Goal: Check status: Check status

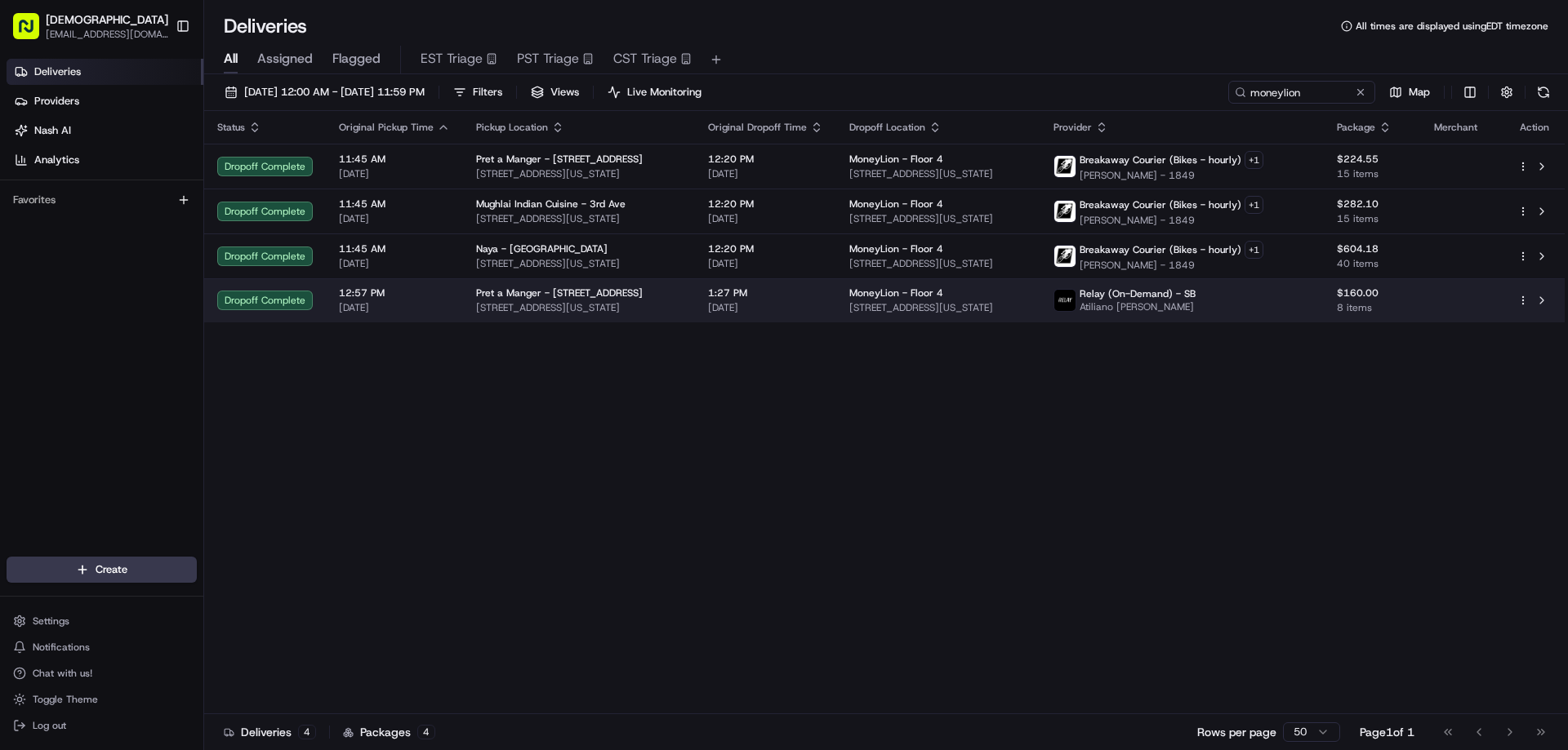
click at [624, 289] on div "Pret a Manger - 2 Park Ave" at bounding box center [579, 293] width 206 height 13
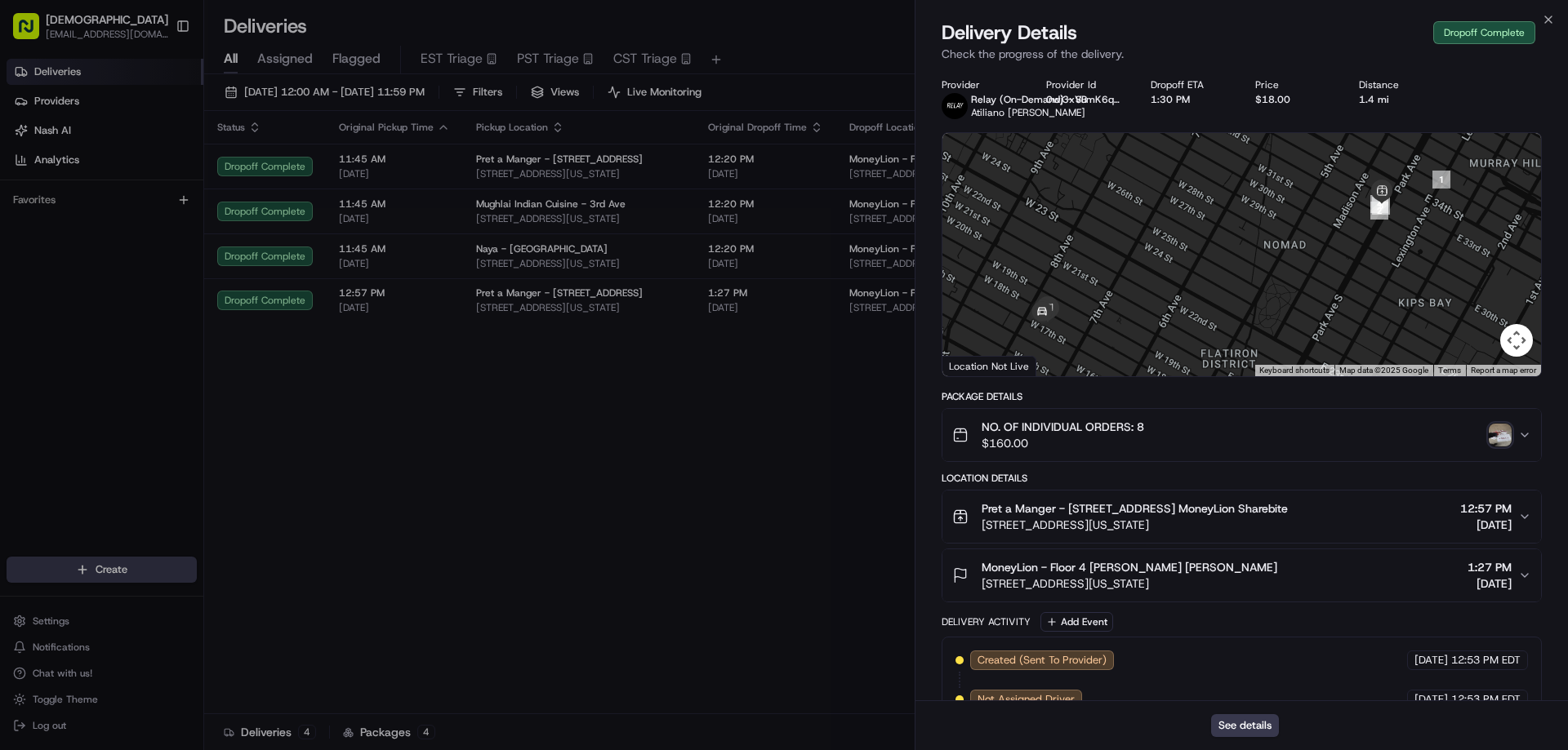
scroll to position [346, 0]
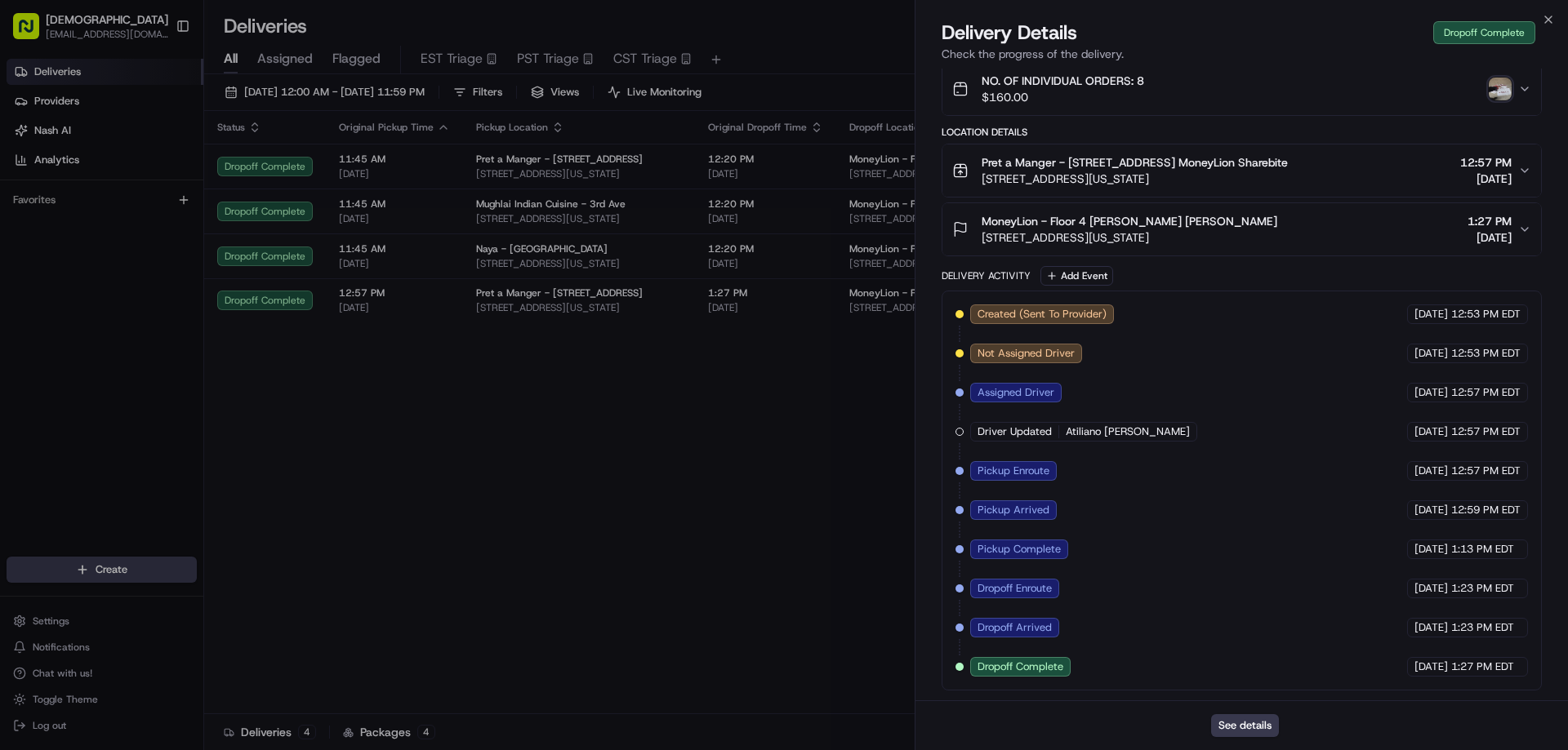
click at [1503, 87] on img "button" at bounding box center [1500, 89] width 23 height 23
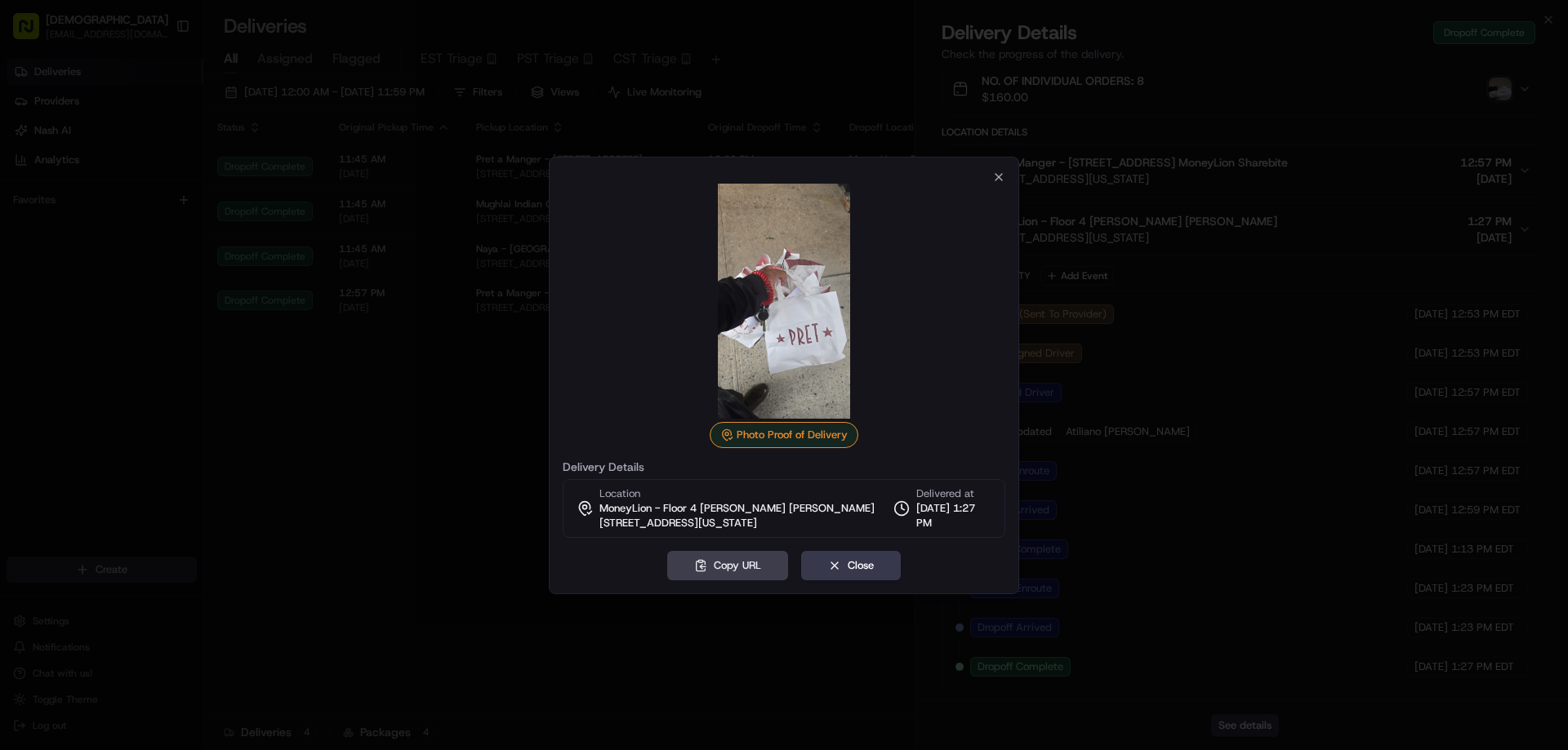
click at [1272, 139] on div at bounding box center [784, 375] width 1568 height 750
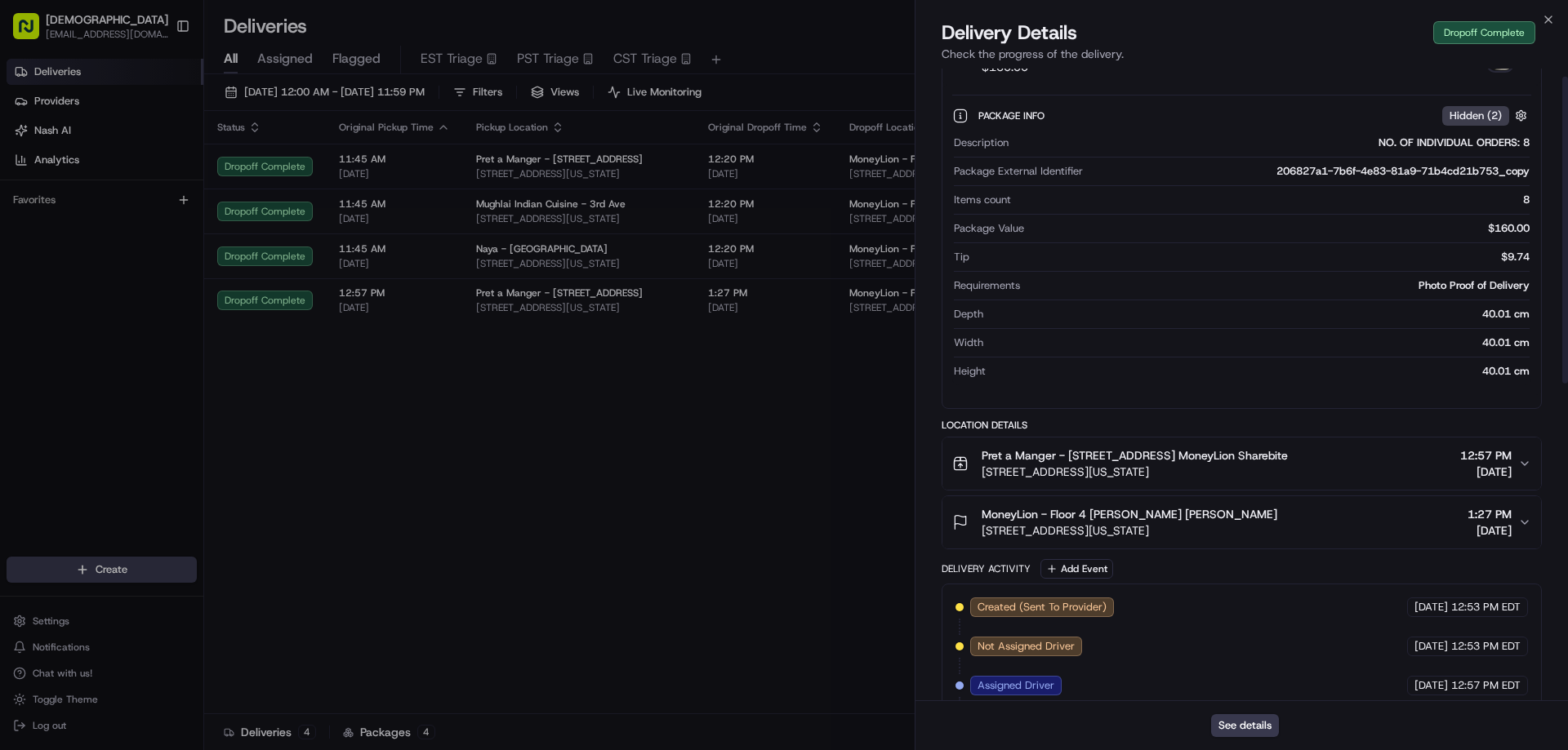
scroll to position [16, 0]
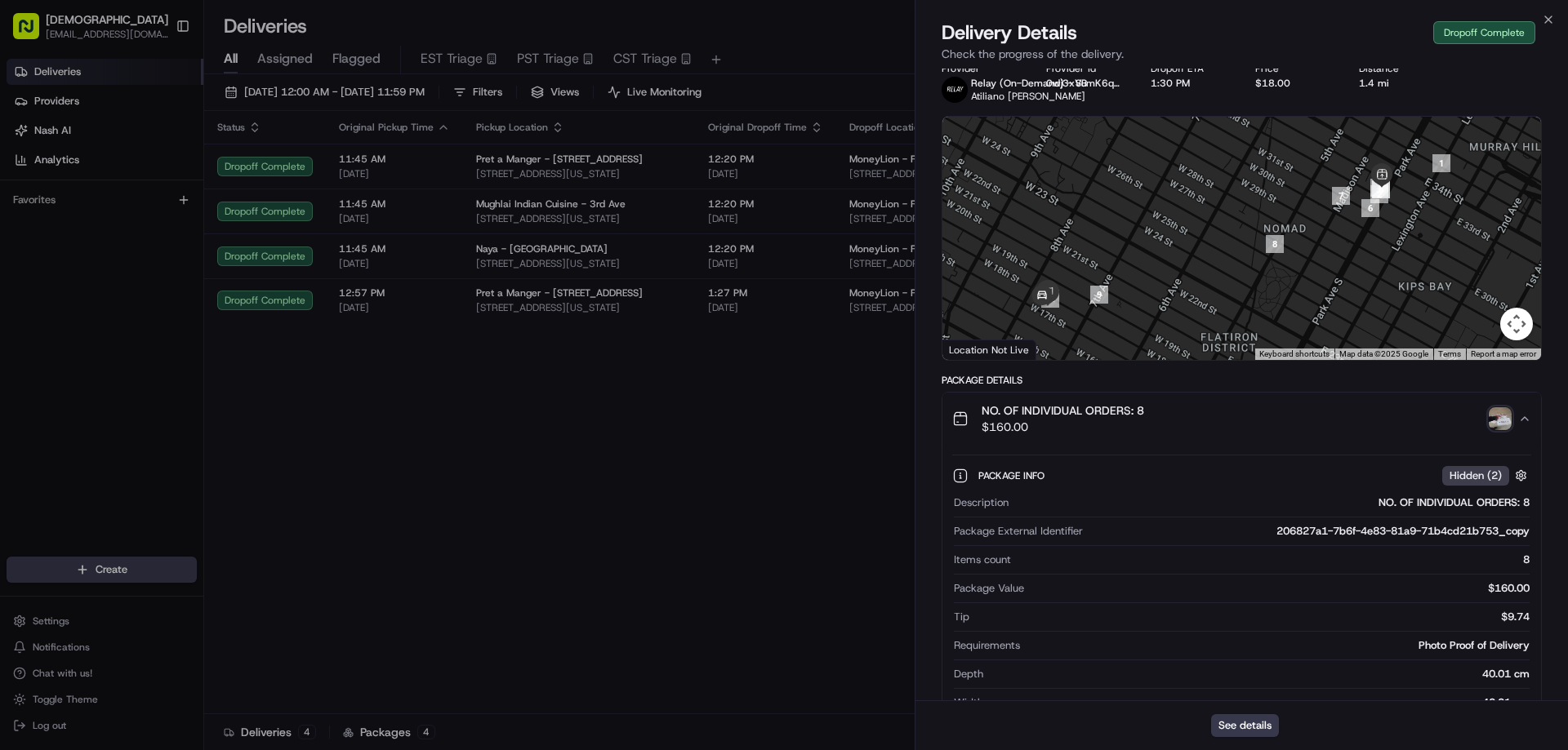
drag, startPoint x: 745, startPoint y: 395, endPoint x: 706, endPoint y: 398, distance: 39.1
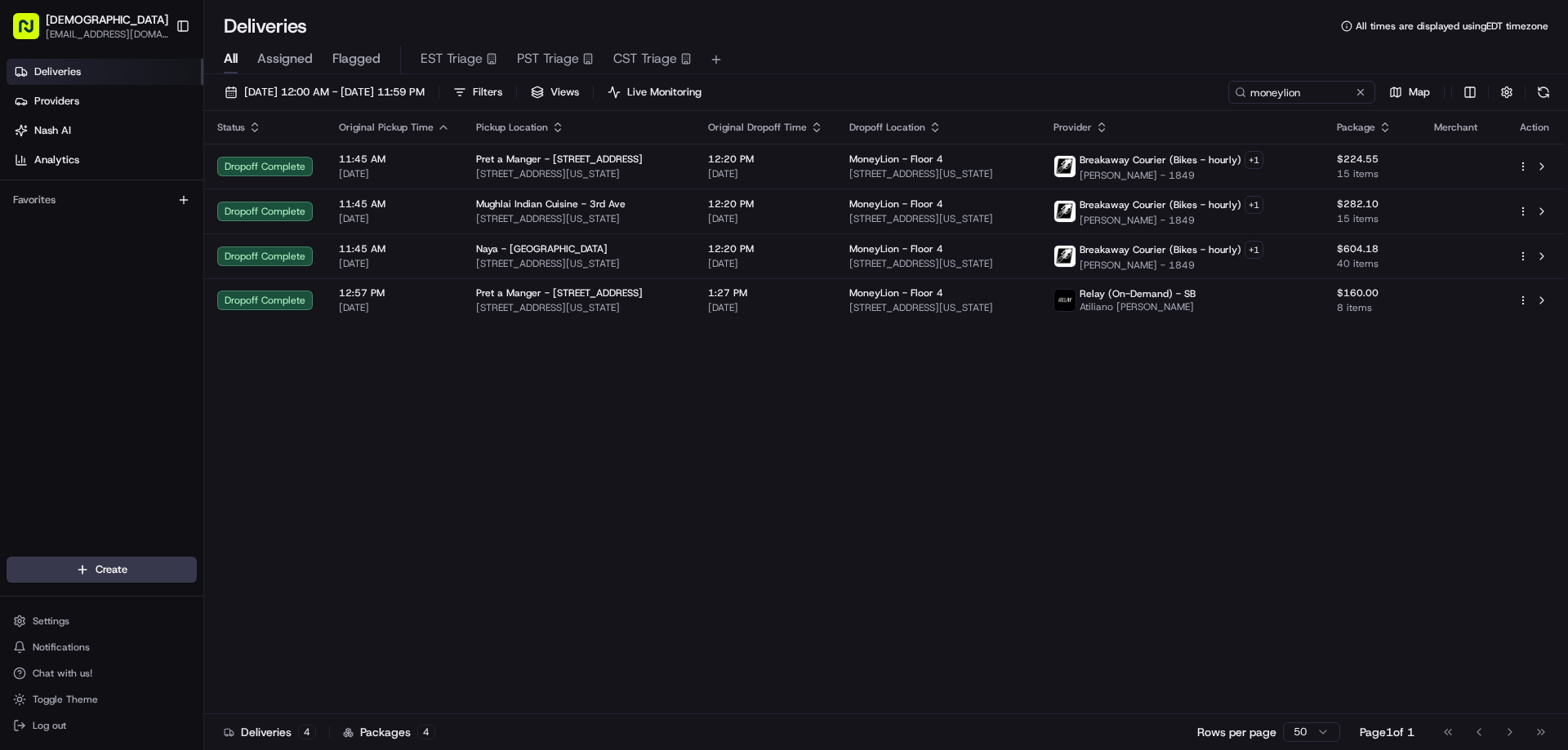
click at [729, 333] on div "Status Original Pickup Time Pickup Location Original Dropoff Time Dropoff Locat…" at bounding box center [884, 413] width 1360 height 603
click at [1260, 97] on input "moneylion" at bounding box center [1277, 92] width 196 height 23
paste input "BL08202547318"
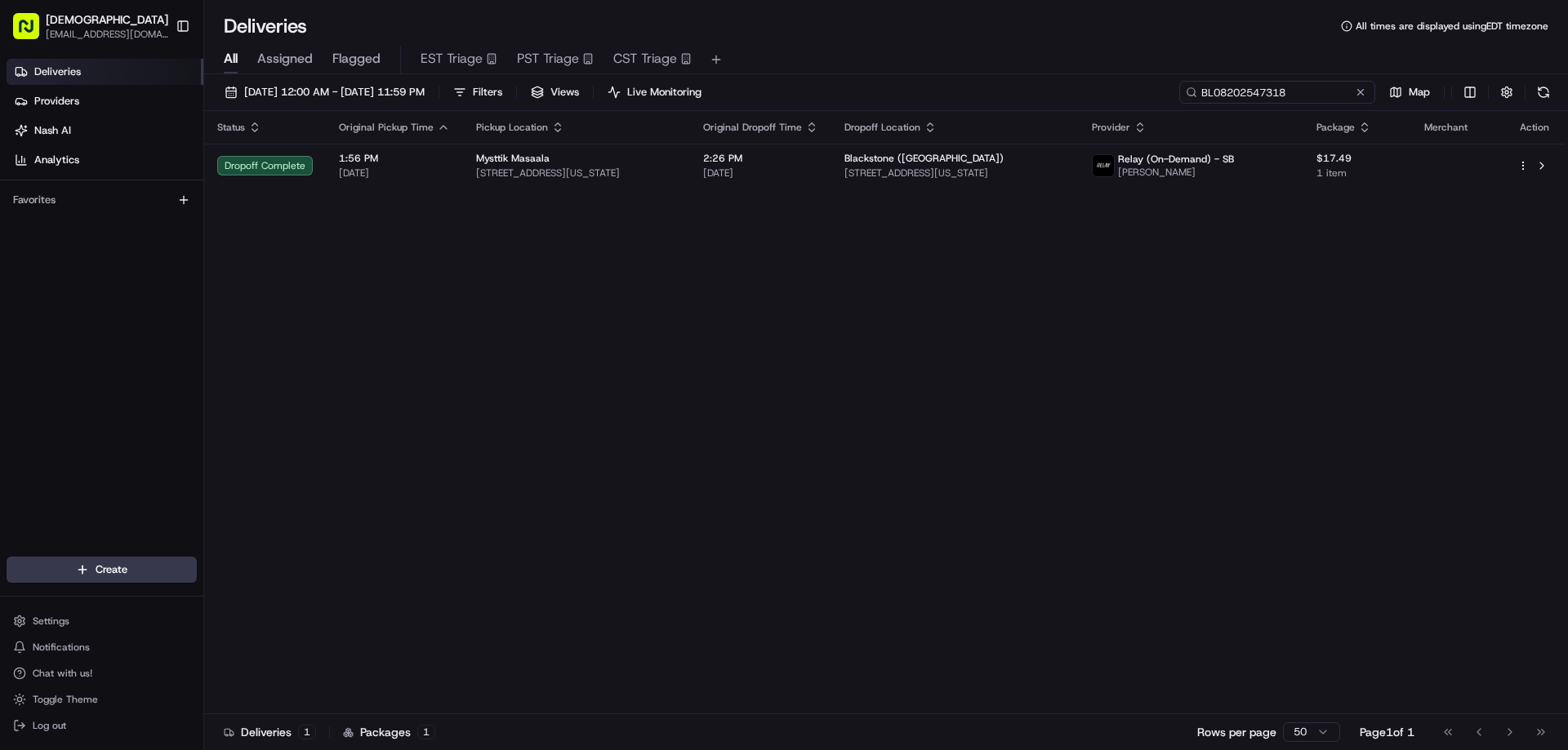
type input "BL08202547318"
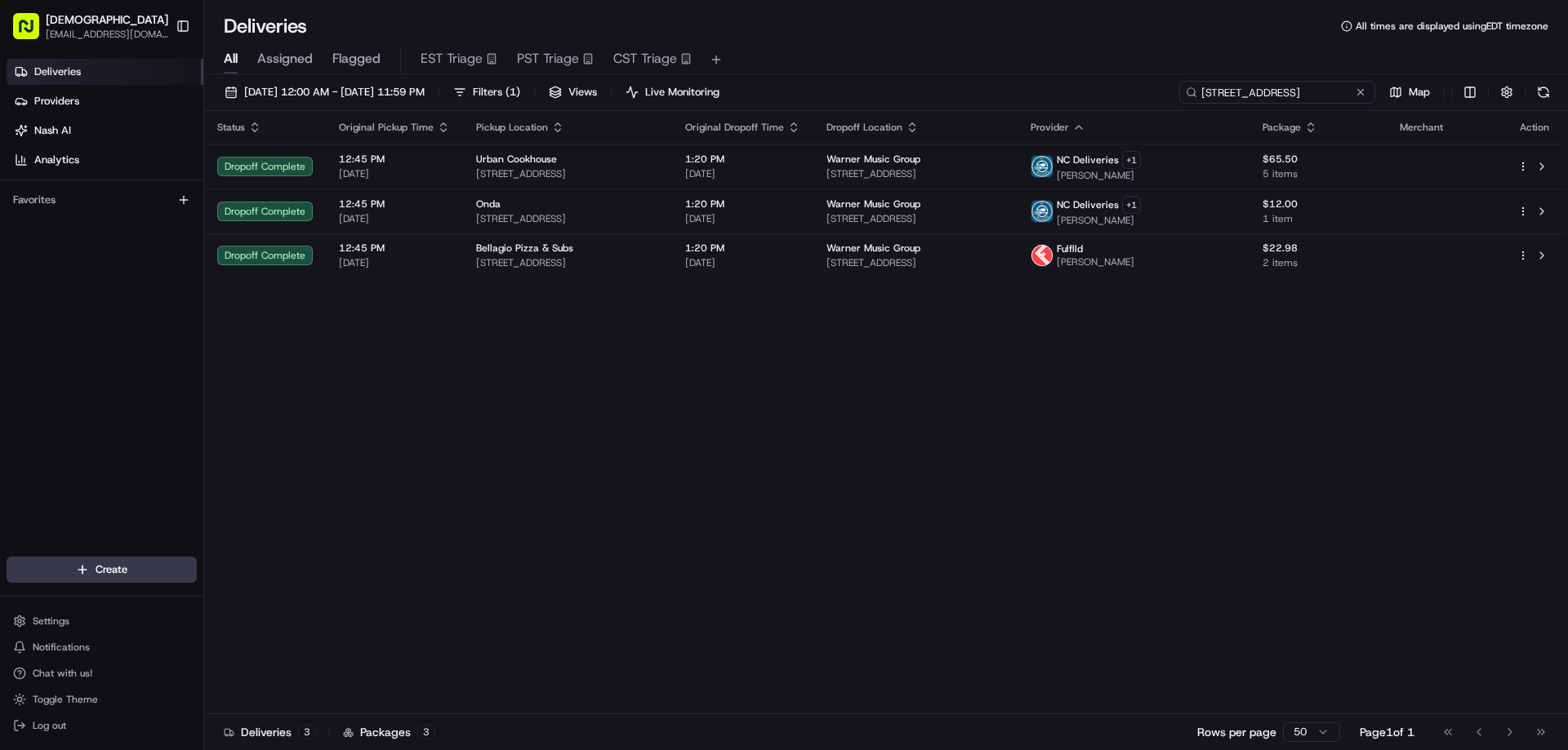
click at [1285, 93] on input "[STREET_ADDRESS]" at bounding box center [1277, 92] width 196 height 23
paste input "TP08202584876"
type input "TP08202584876"
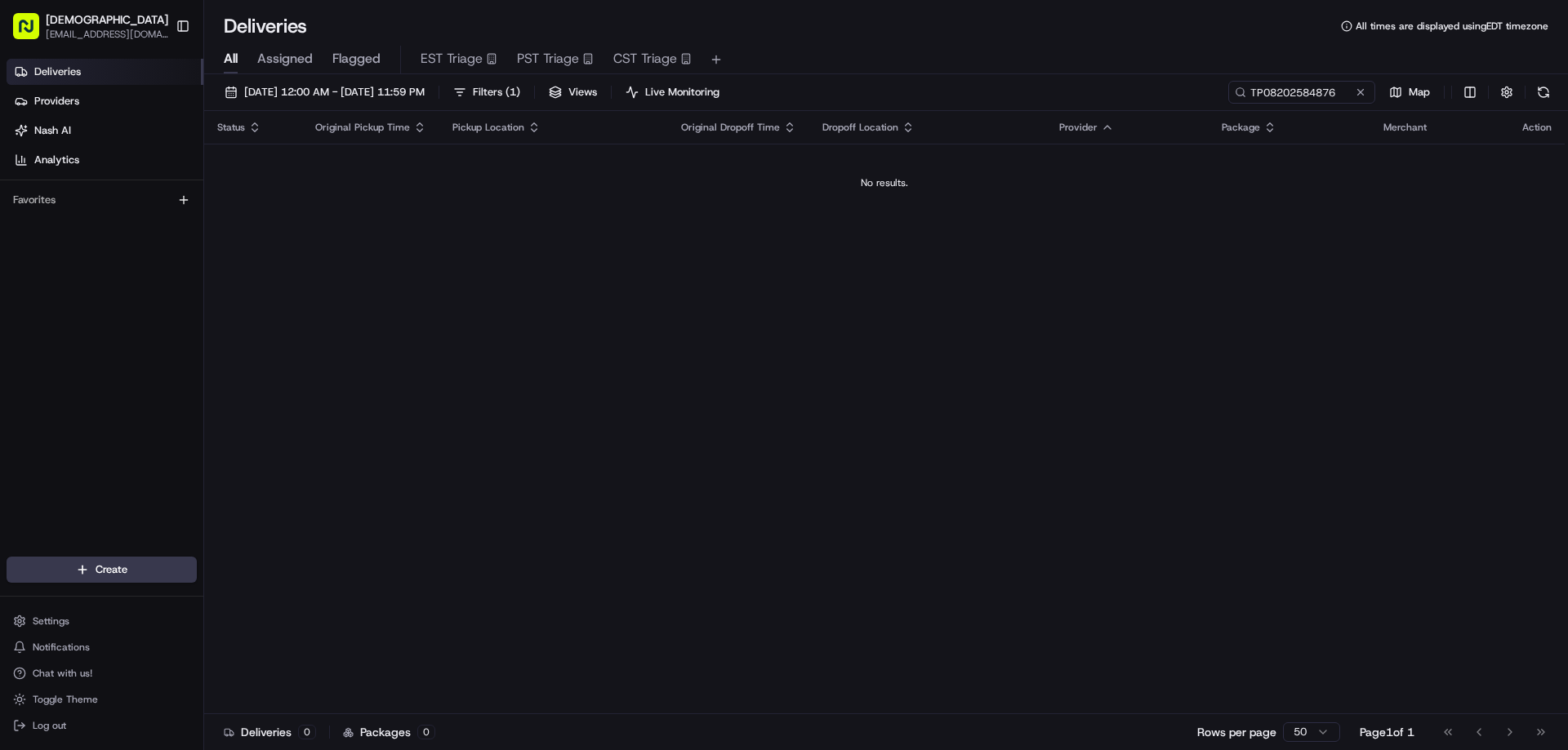
click at [1011, 748] on div "Deliveries 0 Packages 0 Rows per page 50 Page 1 of 1 Go to first page Go to pre…" at bounding box center [886, 732] width 1364 height 37
click at [781, 449] on div "Status Original Pickup Time Pickup Location Original Dropoff Time Dropoff Locat…" at bounding box center [884, 413] width 1360 height 603
click at [527, 94] on button "Filters ( 1 )" at bounding box center [487, 92] width 81 height 23
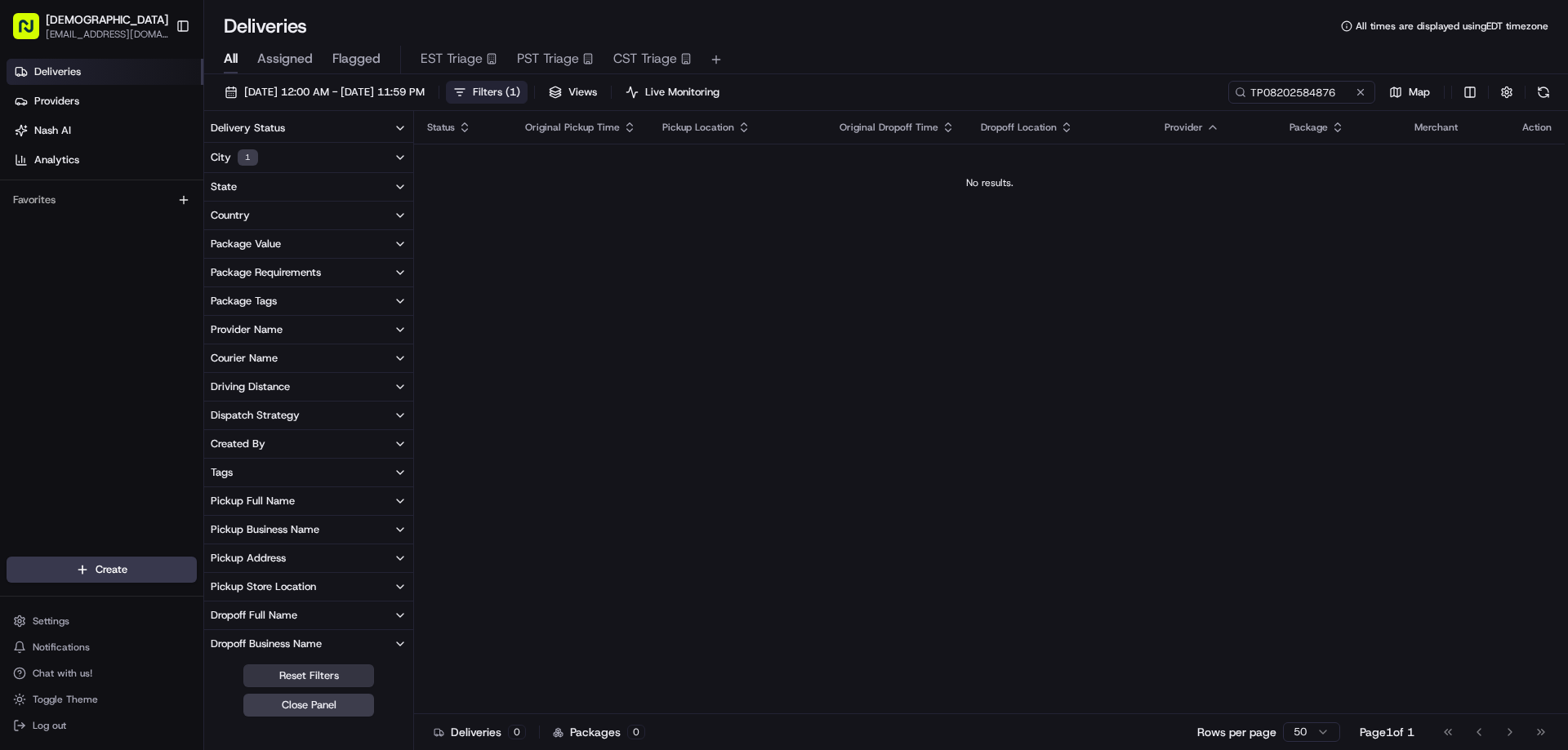
click at [329, 677] on button "Reset Filters" at bounding box center [309, 676] width 131 height 23
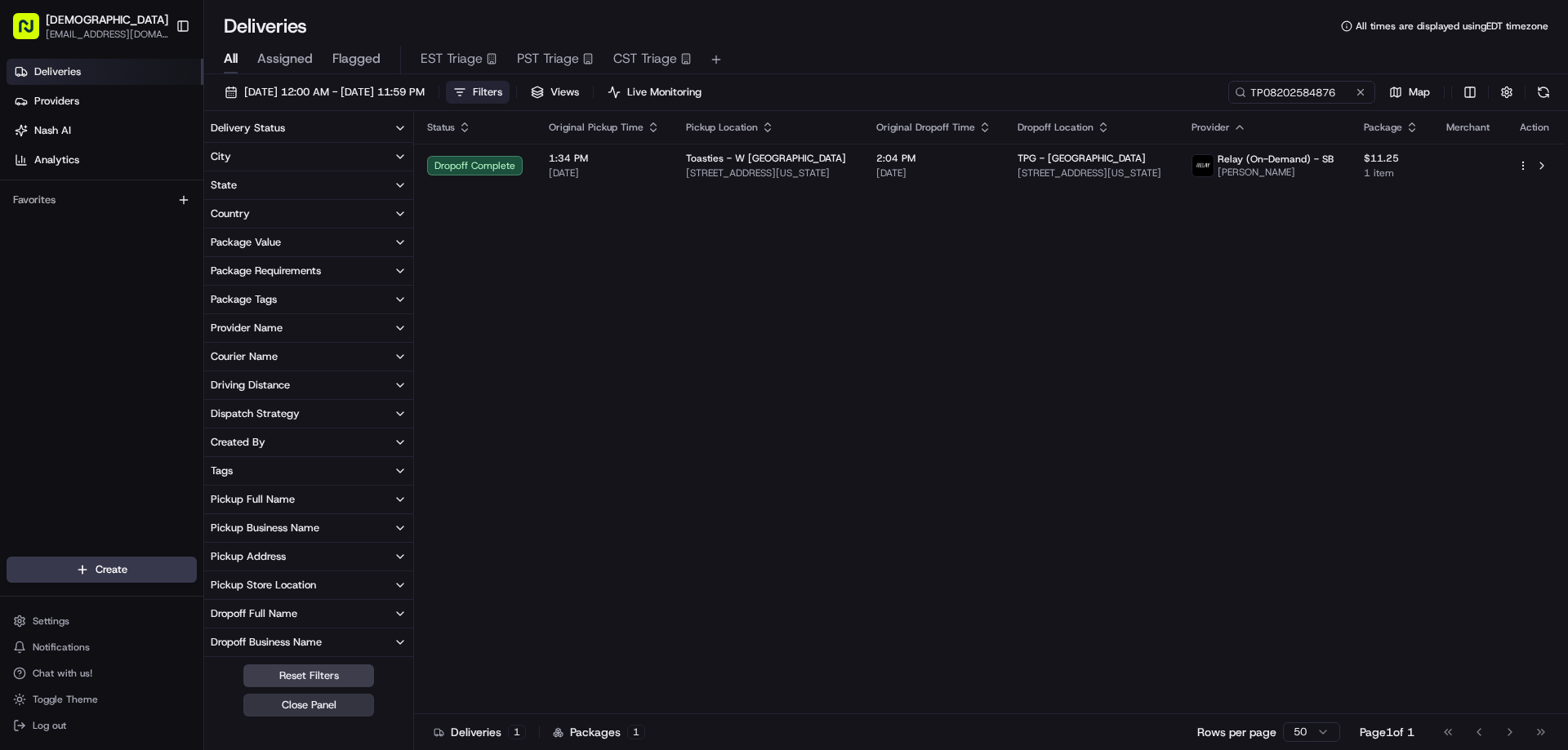
click at [334, 703] on button "Close Panel" at bounding box center [309, 705] width 131 height 23
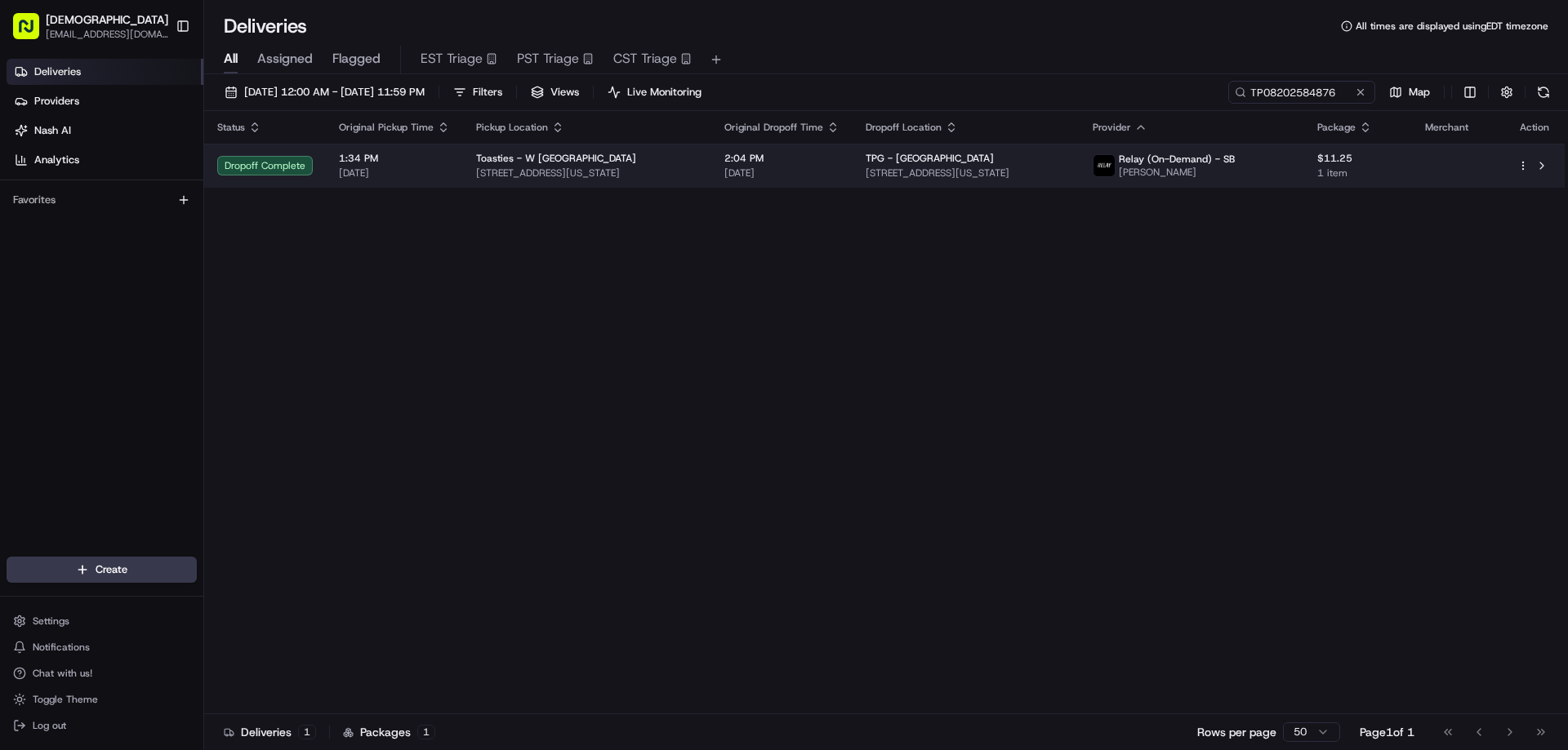
click at [985, 179] on span "[STREET_ADDRESS][US_STATE]" at bounding box center [965, 172] width 201 height 13
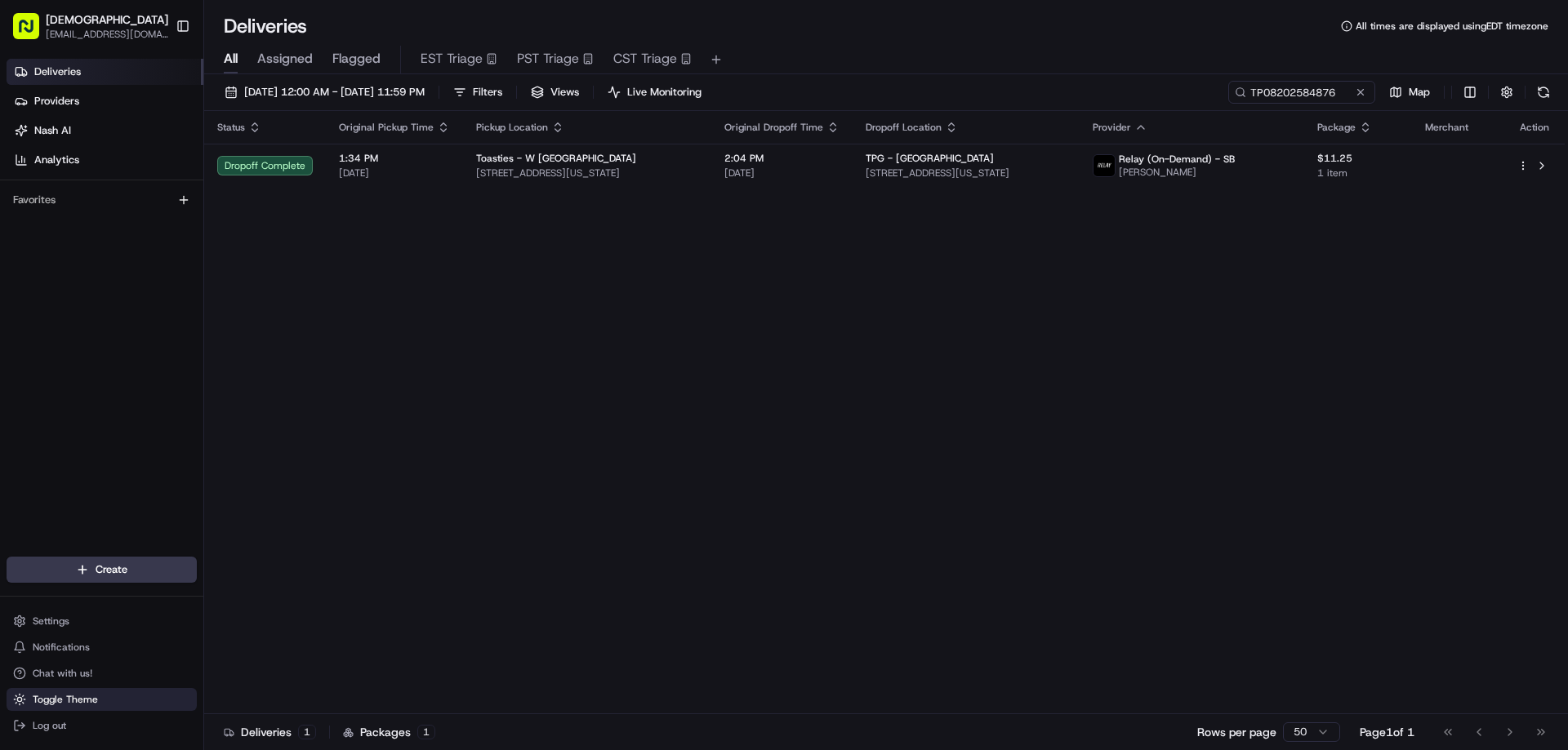
click at [104, 701] on button "Toggle Theme" at bounding box center [101, 700] width 190 height 23
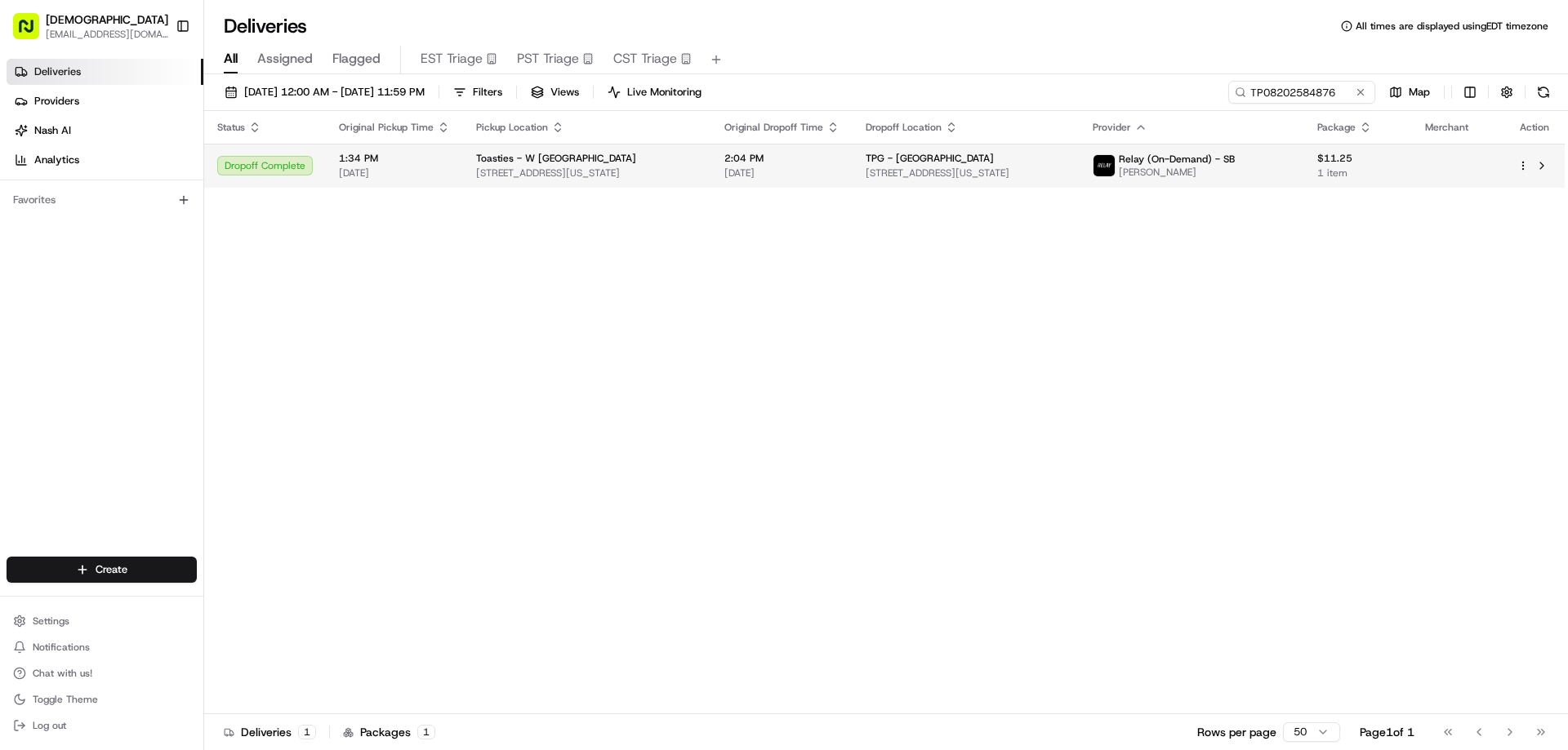
click at [1053, 168] on span "[STREET_ADDRESS][US_STATE]" at bounding box center [965, 172] width 201 height 13
click at [1291, 161] on div "Relay (On-Demand) - [PERSON_NAME] [PERSON_NAME]" at bounding box center [1192, 166] width 198 height 27
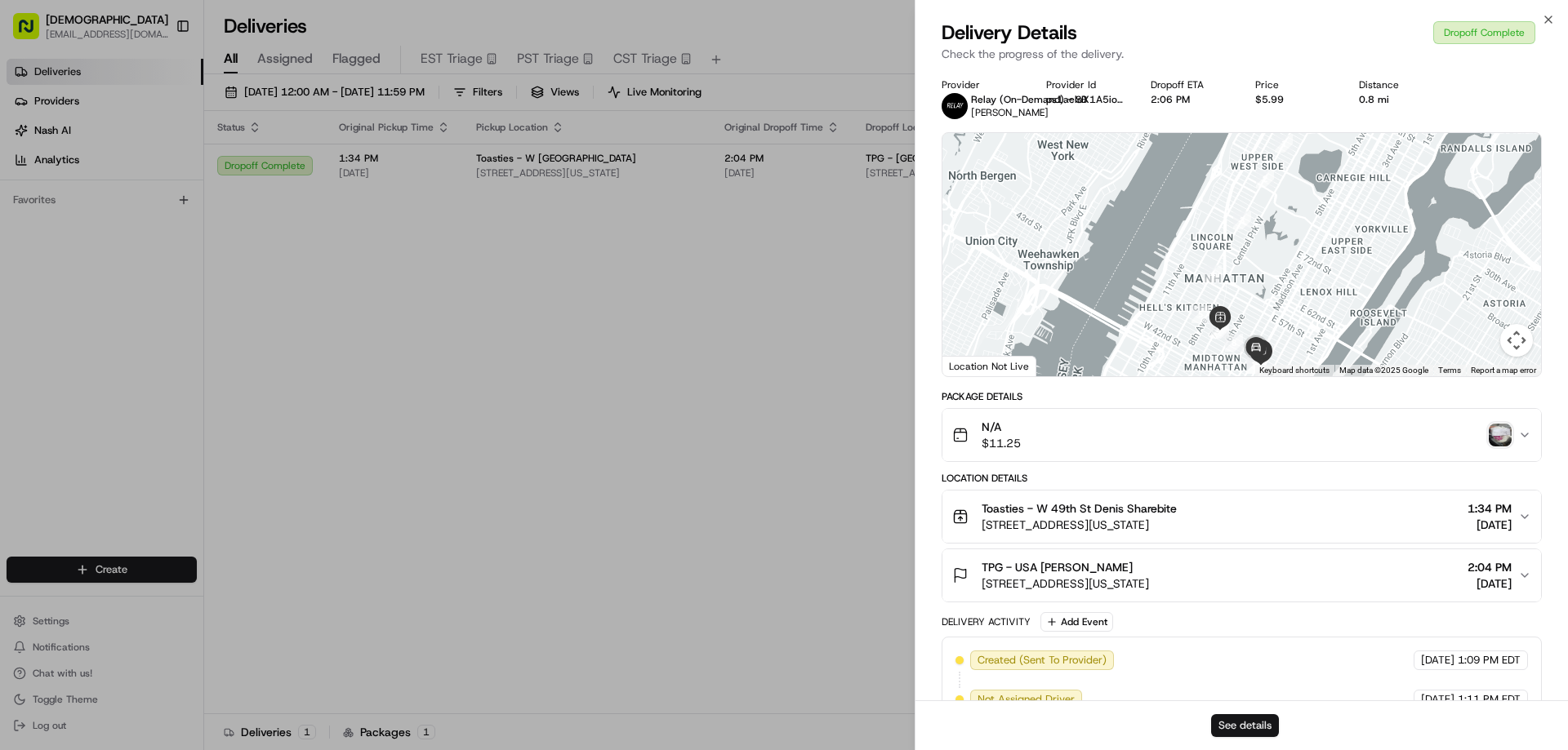
click at [1256, 728] on button "See details" at bounding box center [1245, 725] width 68 height 23
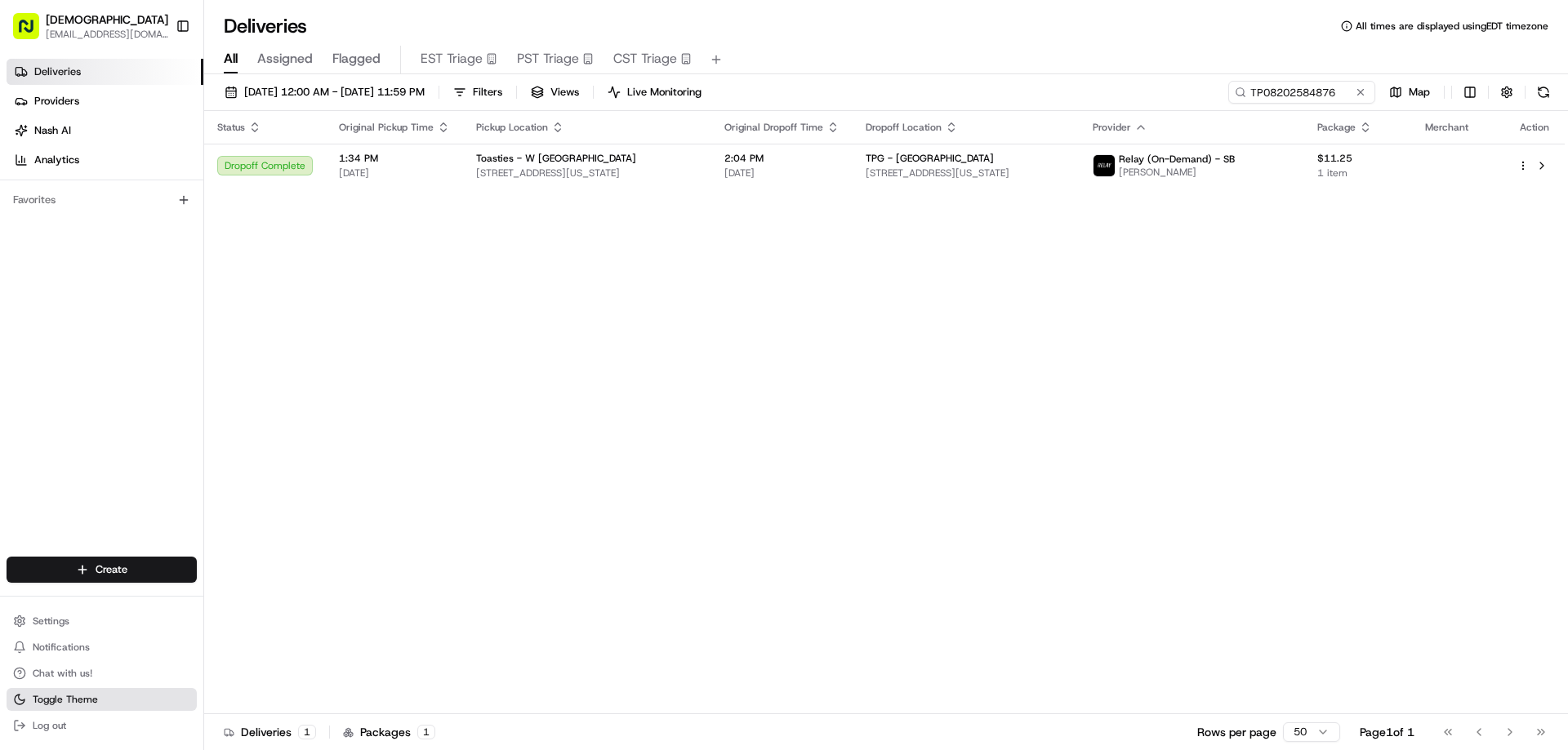
click at [122, 693] on button "Toggle Theme" at bounding box center [101, 700] width 190 height 23
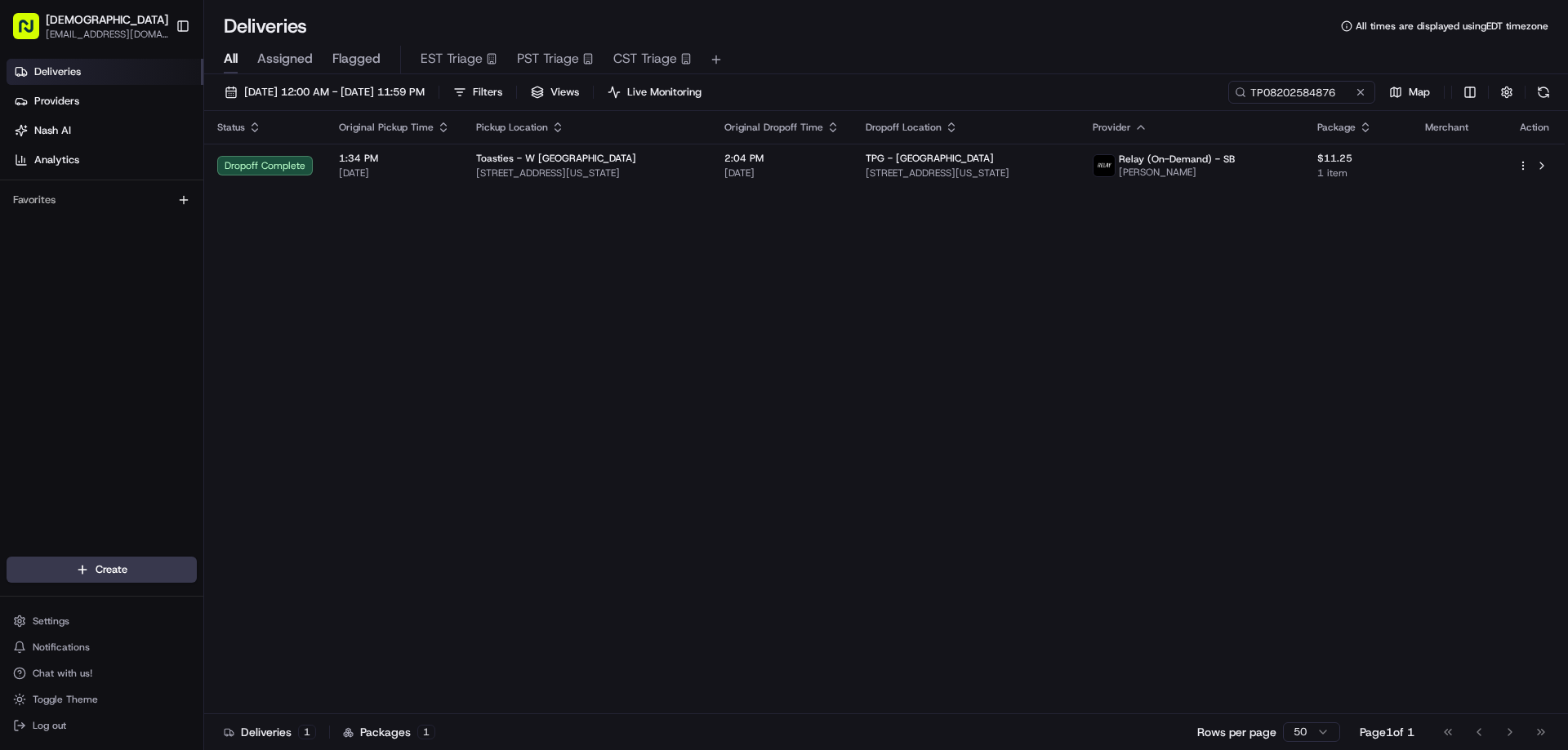
click at [708, 366] on div "Status Original Pickup Time Pickup Location Original Dropoff Time Dropoff Locat…" at bounding box center [884, 413] width 1360 height 603
click at [839, 355] on div "Status Original Pickup Time Pickup Location Original Dropoff Time Dropoff Locat…" at bounding box center [884, 413] width 1360 height 603
click at [791, 471] on div "Status Original Pickup Time Pickup Location Original Dropoff Time Dropoff Locat…" at bounding box center [884, 413] width 1360 height 603
click at [1074, 489] on div "Status Original Pickup Time Pickup Location Original Dropoff Time Dropoff Locat…" at bounding box center [884, 413] width 1360 height 603
click at [831, 364] on div "Status Original Pickup Time Pickup Location Original Dropoff Time Dropoff Locat…" at bounding box center [884, 413] width 1360 height 603
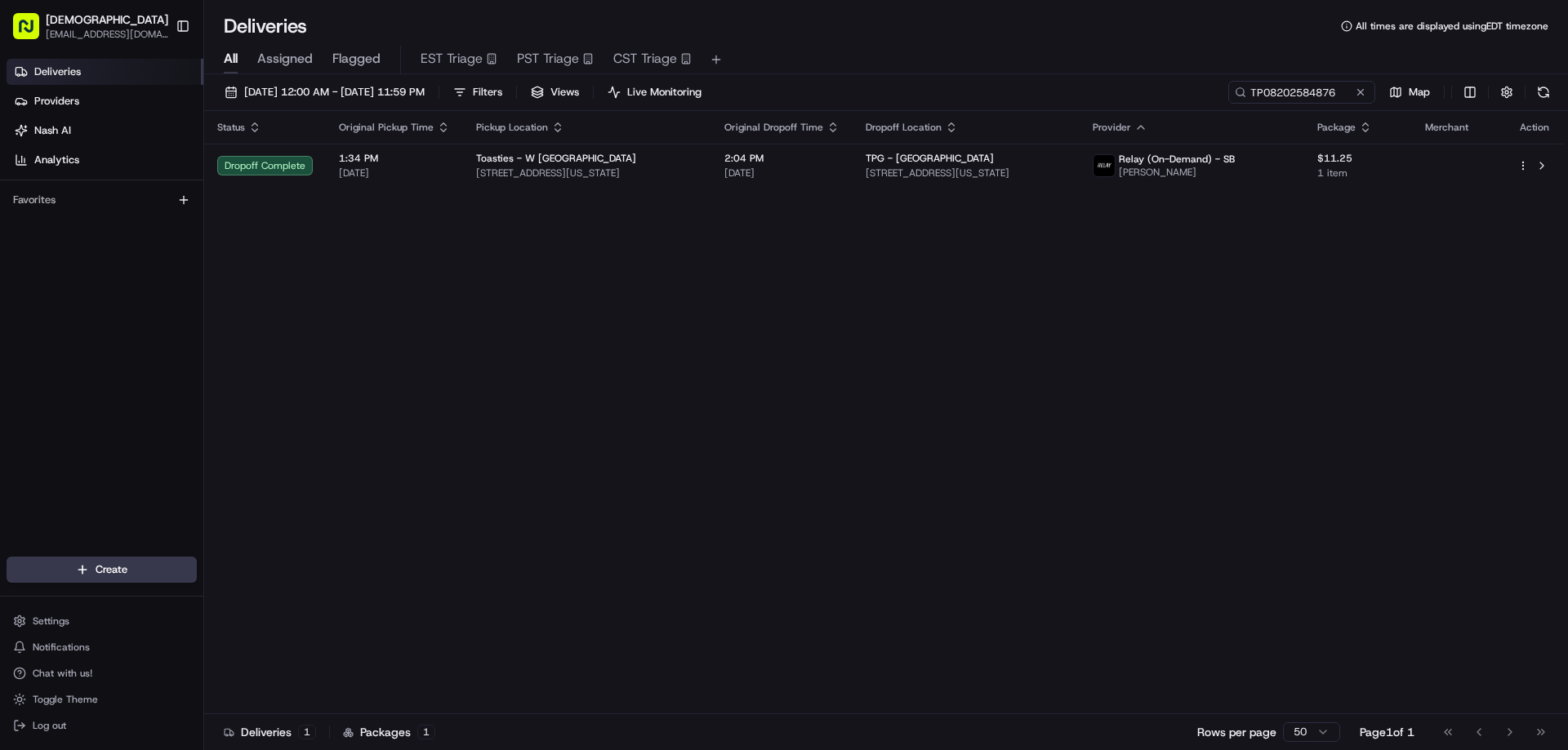
click at [1422, 478] on div "Status Original Pickup Time Pickup Location Original Dropoff Time Dropoff Locat…" at bounding box center [884, 413] width 1360 height 603
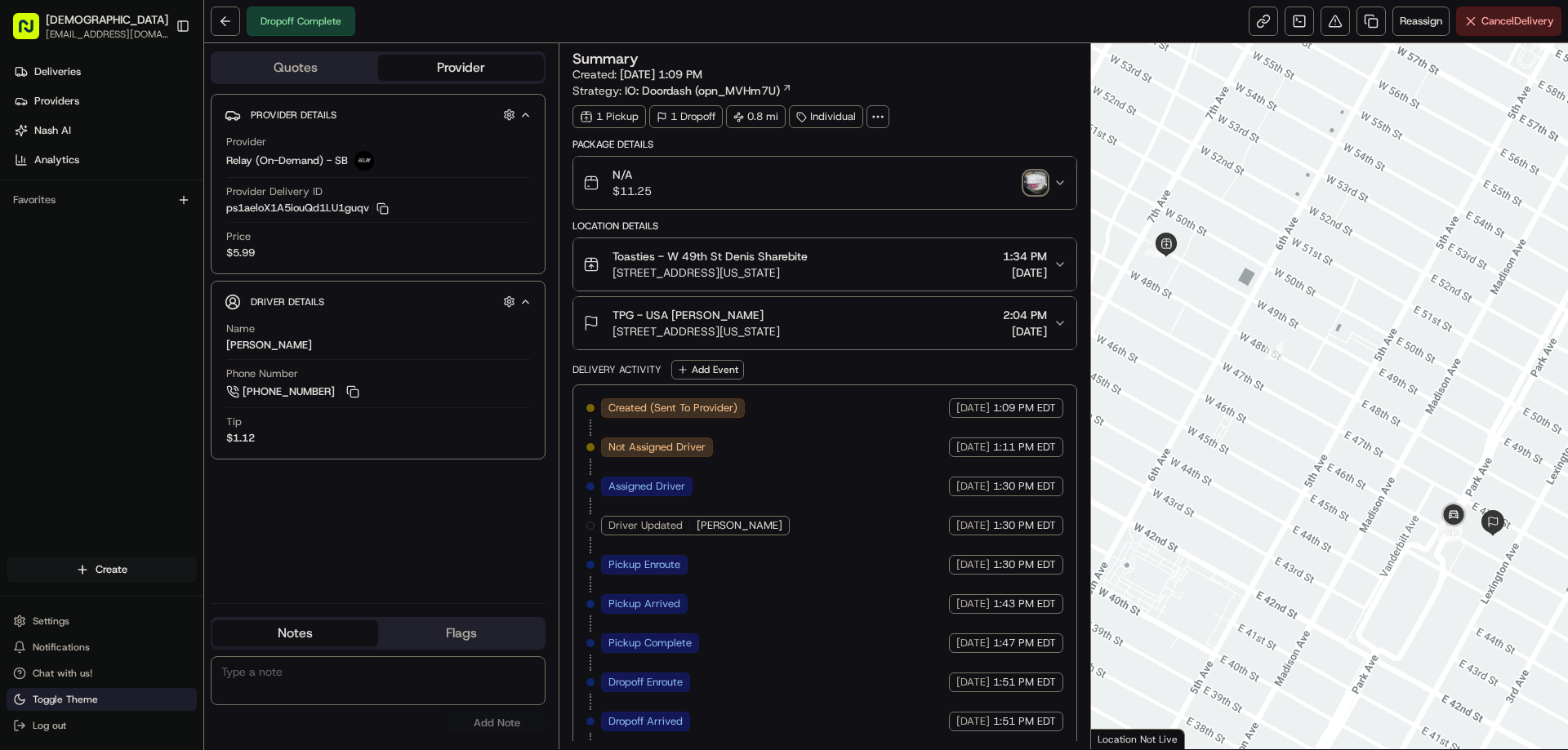
click at [141, 699] on button "Toggle Theme" at bounding box center [101, 700] width 190 height 23
